Goal: Navigation & Orientation: Understand site structure

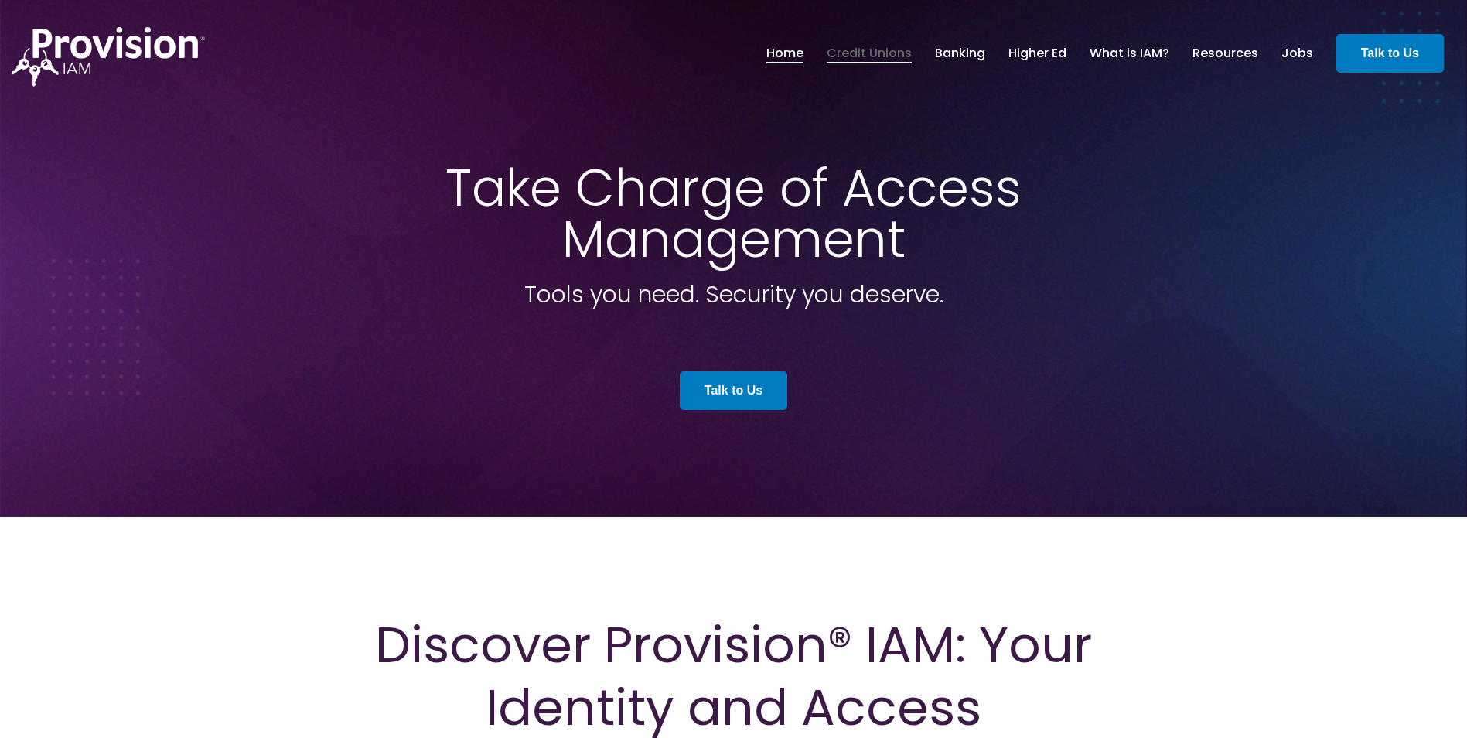
click at [894, 57] on link "Credit Unions" at bounding box center [869, 53] width 85 height 26
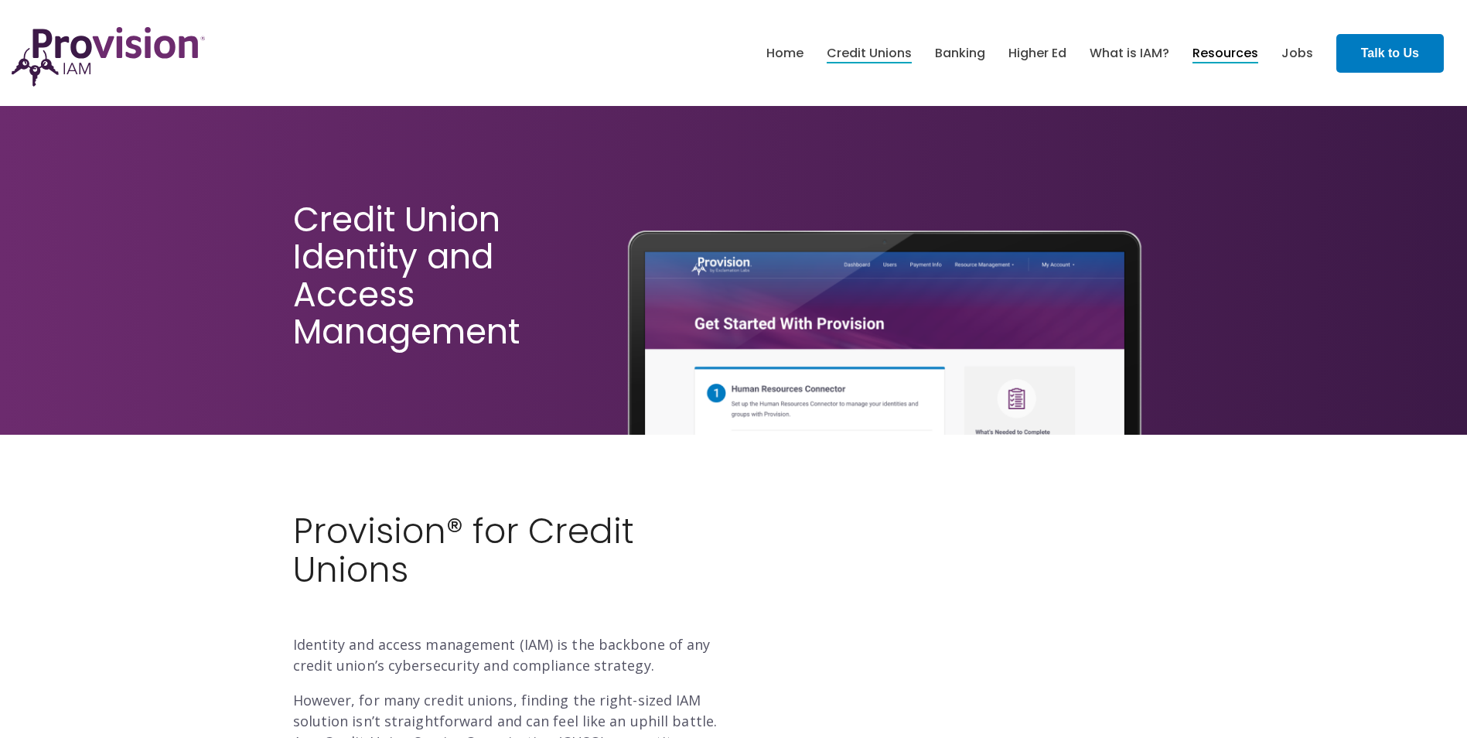
click at [1214, 56] on link "Resources" at bounding box center [1226, 53] width 66 height 26
click at [786, 54] on link "Home" at bounding box center [785, 53] width 37 height 26
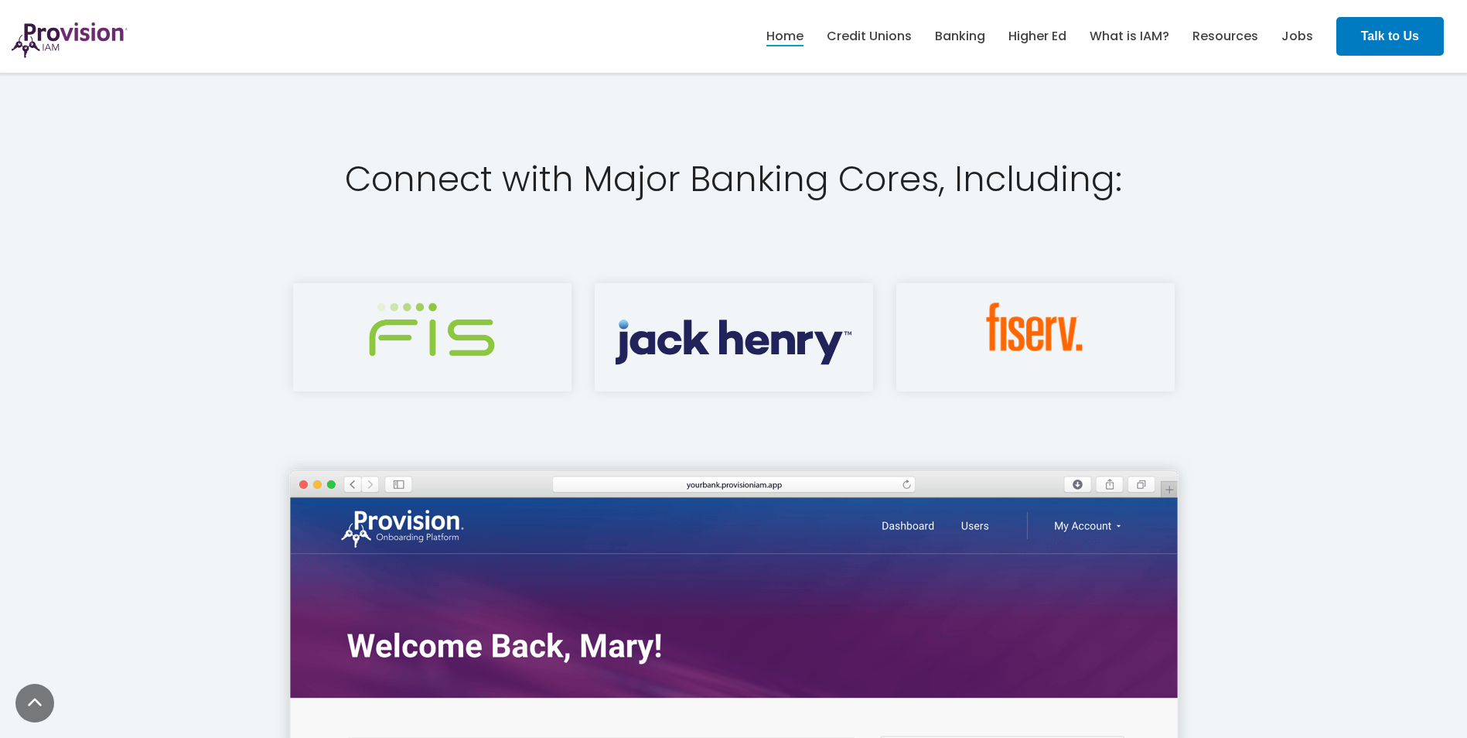
scroll to position [2089, 0]
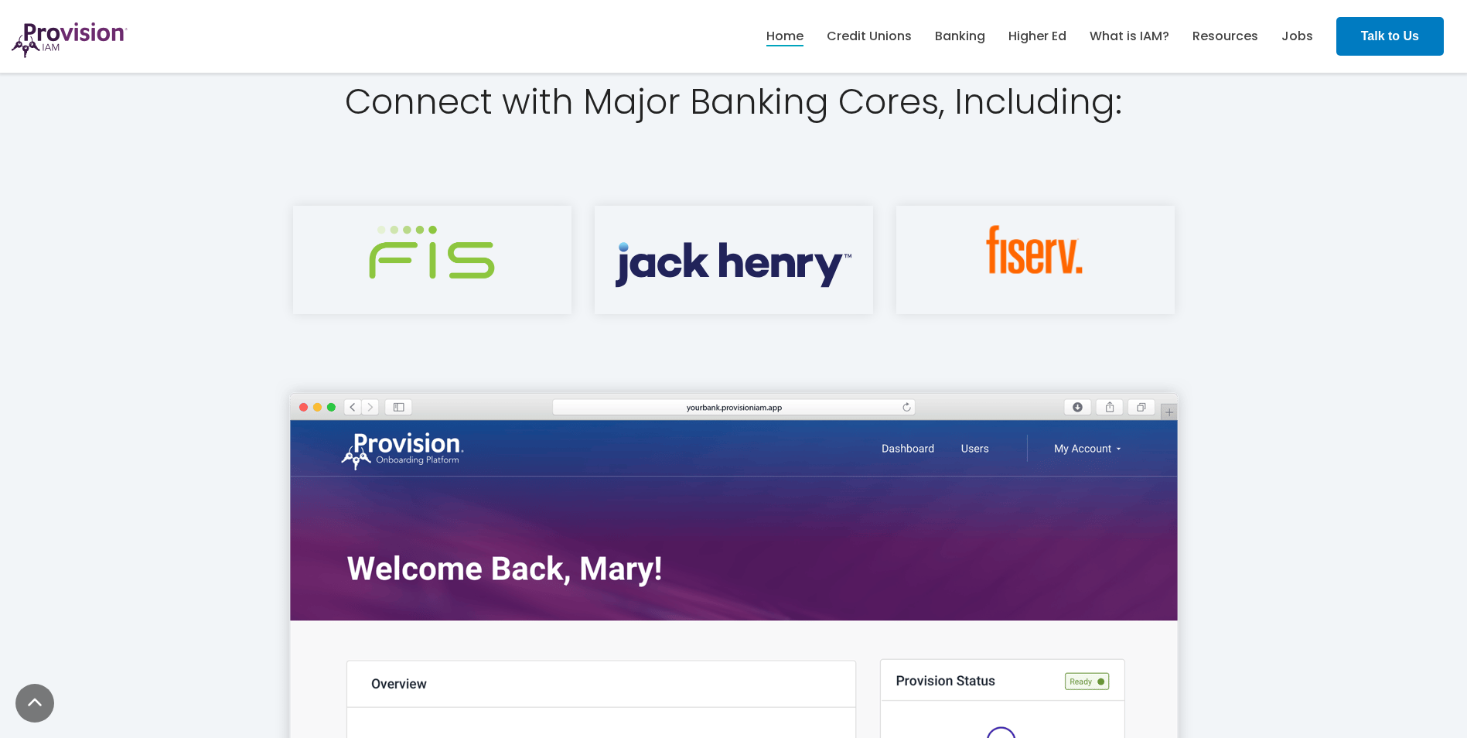
click at [1040, 265] on img at bounding box center [1036, 249] width 100 height 49
click at [811, 267] on img at bounding box center [734, 256] width 236 height 63
click at [476, 237] on img at bounding box center [432, 252] width 126 height 54
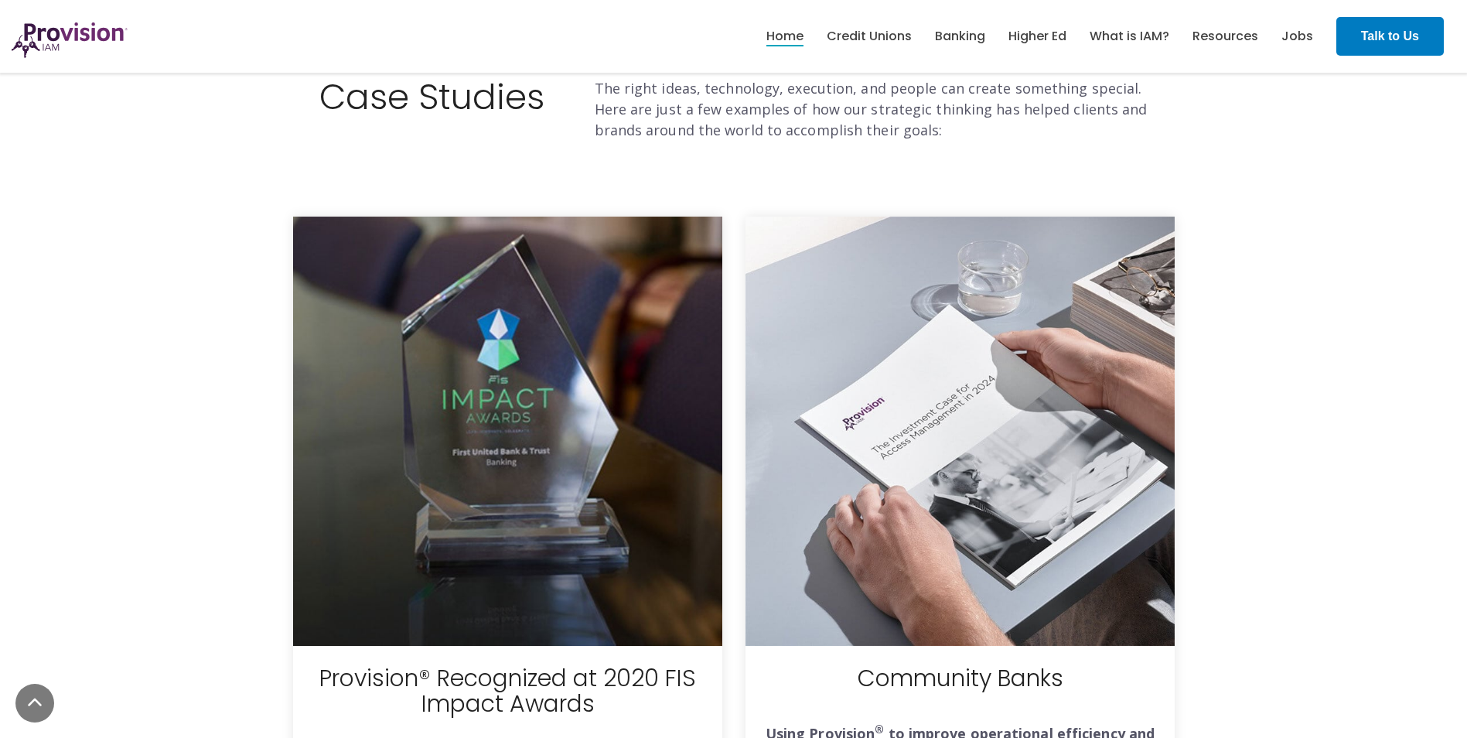
scroll to position [5218, 0]
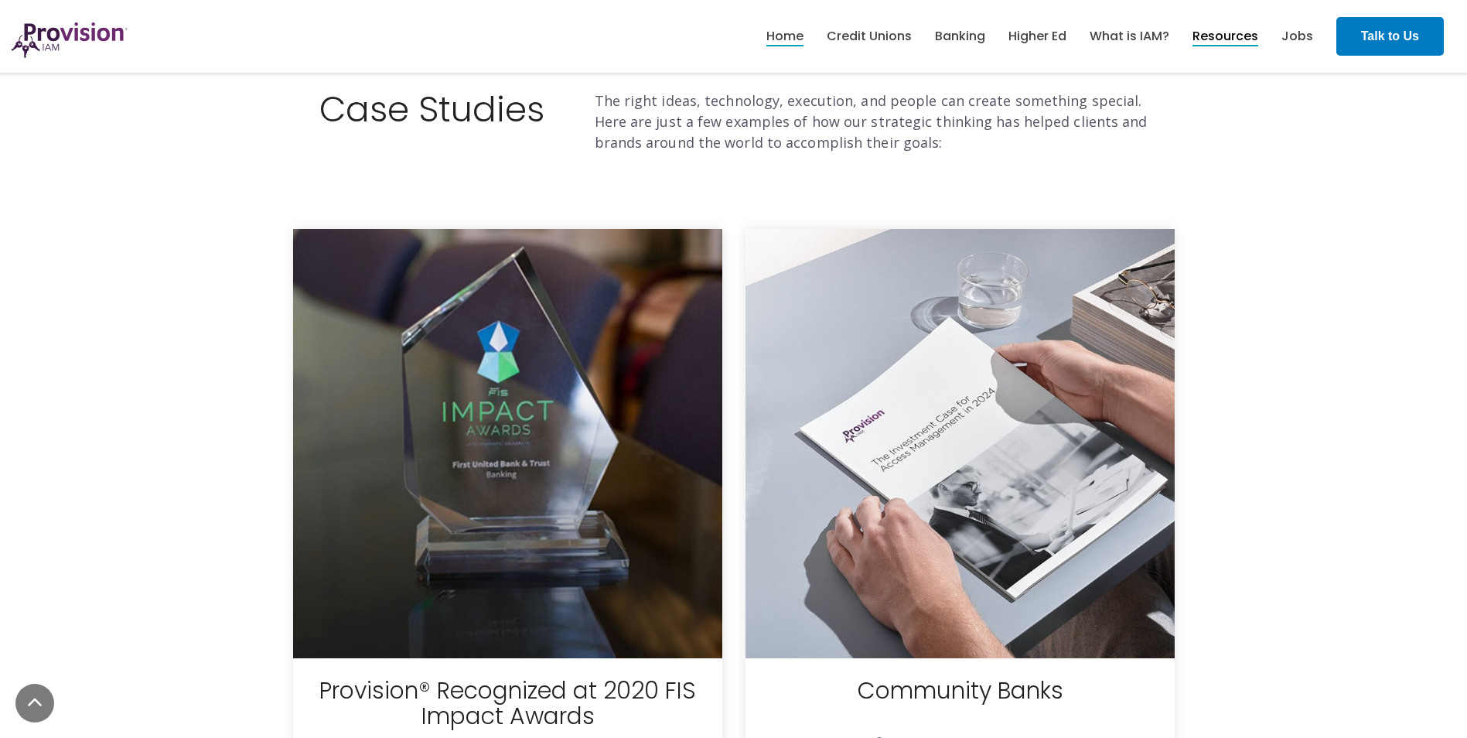
click at [1228, 33] on link "Resources" at bounding box center [1226, 36] width 66 height 26
click at [856, 36] on link "Credit Unions" at bounding box center [869, 36] width 85 height 26
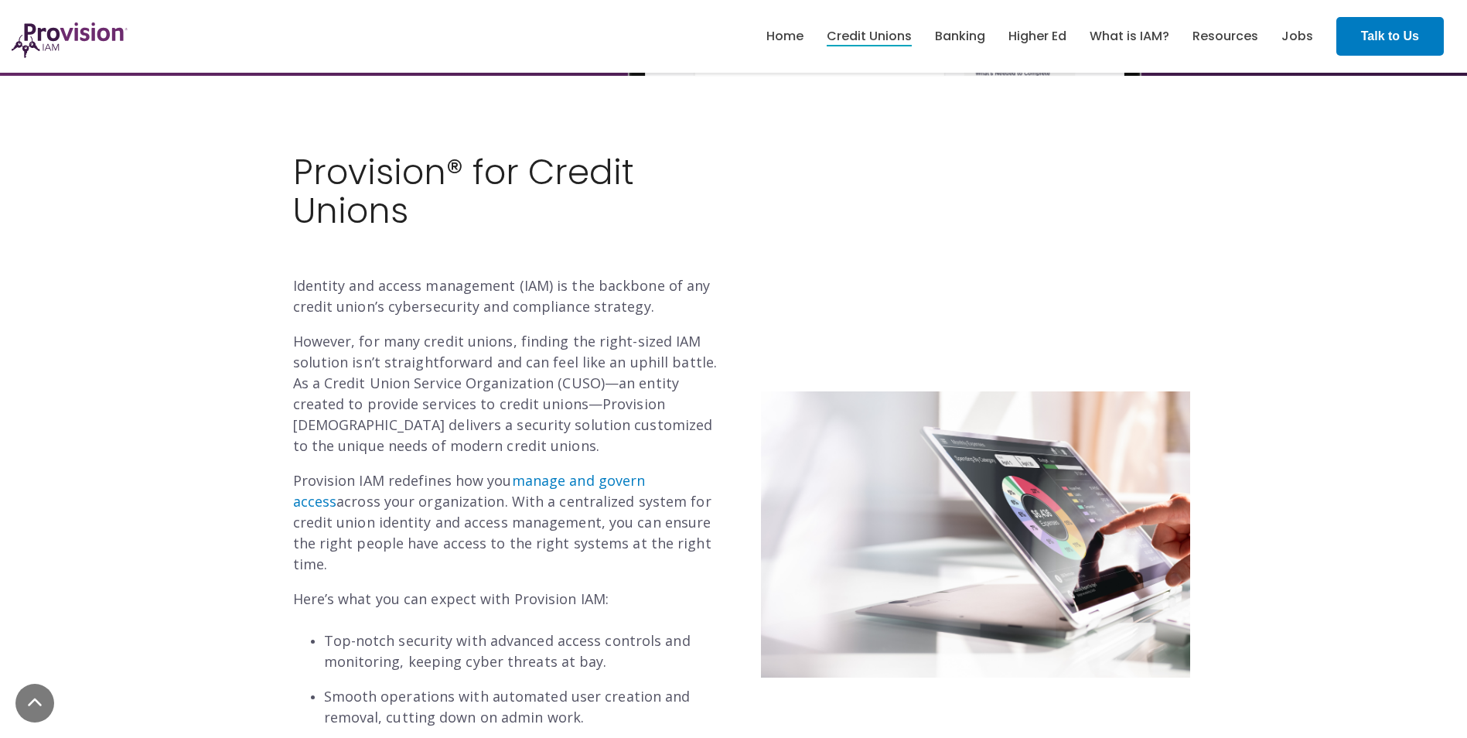
scroll to position [387, 0]
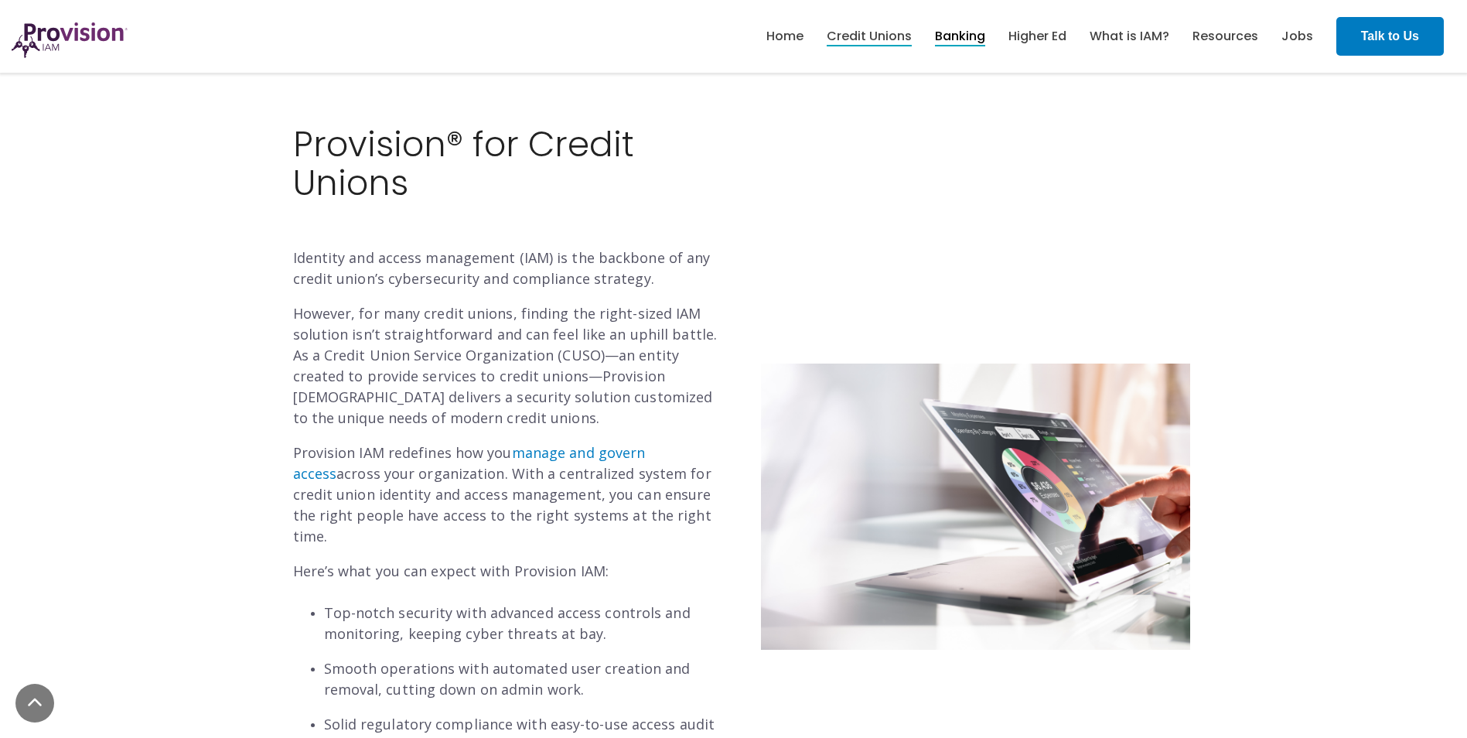
click at [966, 31] on link "Banking" at bounding box center [960, 36] width 50 height 26
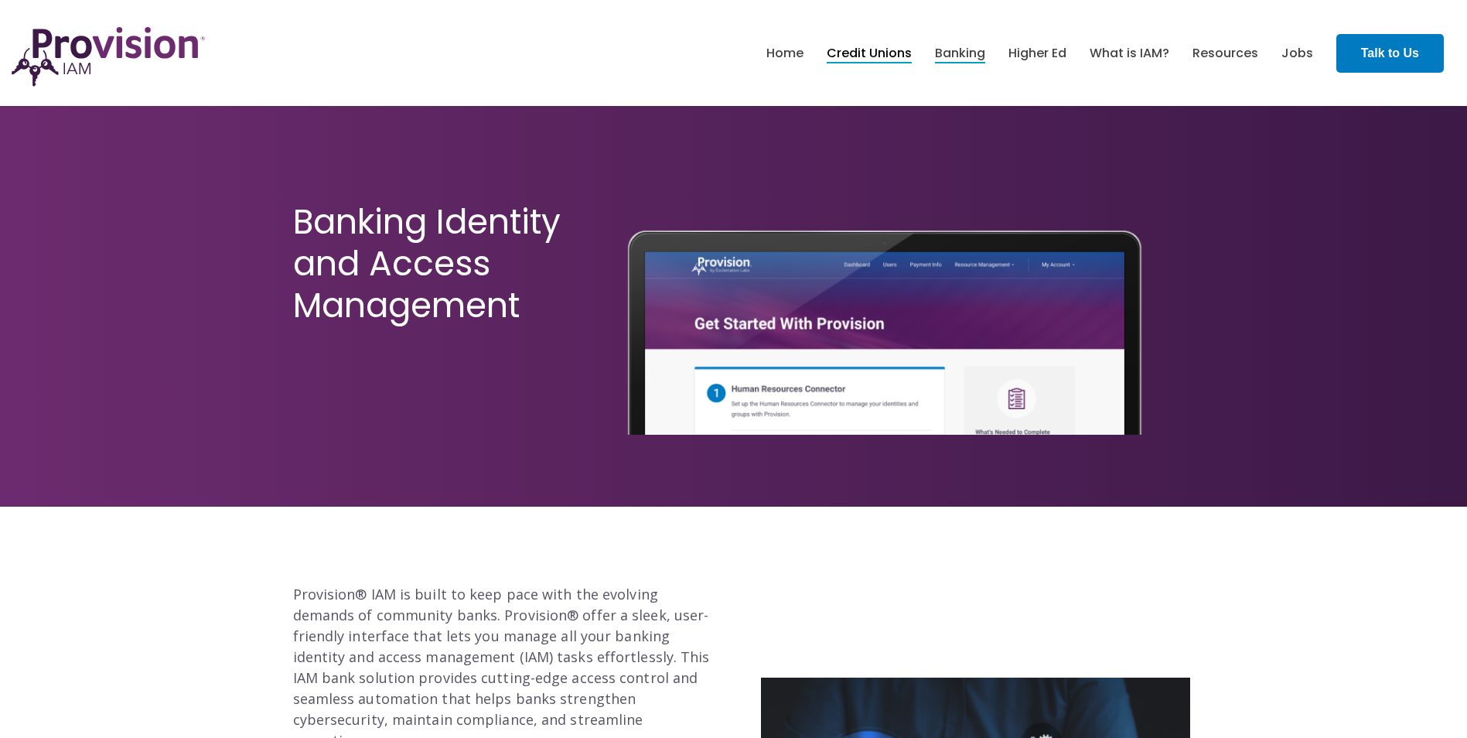
click at [863, 53] on link "Credit Unions" at bounding box center [869, 53] width 85 height 26
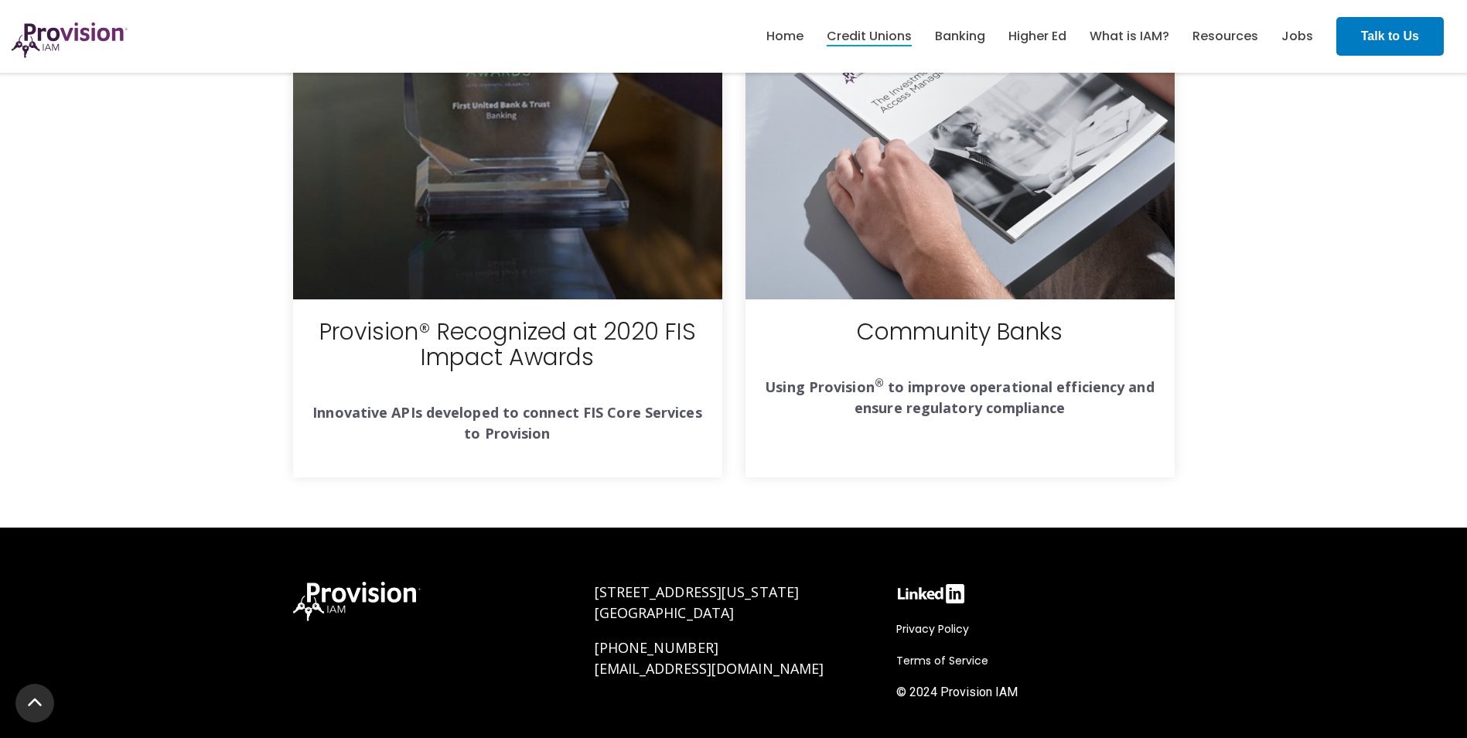
scroll to position [4951, 0]
